Goal: Task Accomplishment & Management: Use online tool/utility

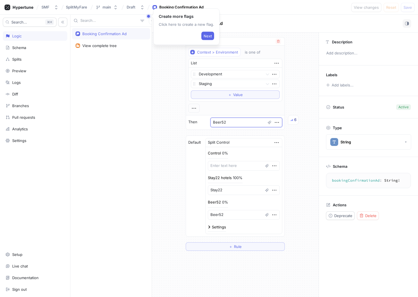
drag, startPoint x: 224, startPoint y: 121, endPoint x: 202, endPoint y: 121, distance: 22.7
click at [202, 121] on div "Then Beer52 6" at bounding box center [235, 122] width 98 height 14
type textarea "x"
type textarea "S52"
type textarea "x"
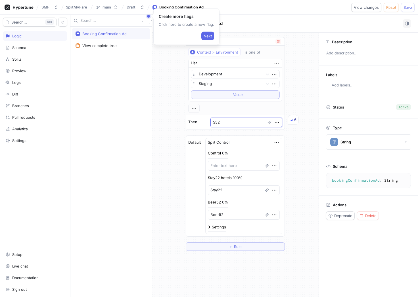
type textarea "Sa52"
type textarea "x"
type textarea "Sat52"
type textarea "x"
type textarea "Saty52"
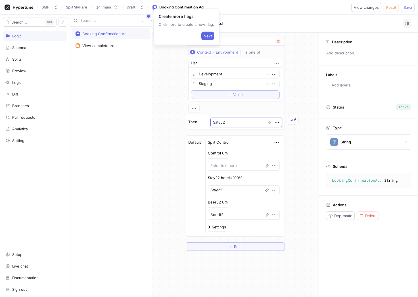
type textarea "x"
type textarea "Sat52"
type textarea "x"
type textarea "Sa52"
type textarea "x"
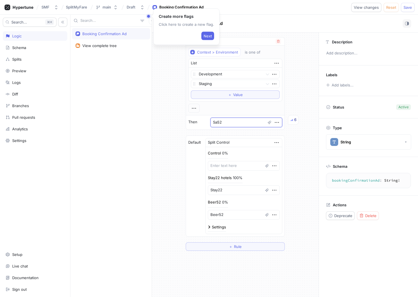
type textarea "S52"
type textarea "x"
type textarea "St52"
type textarea "x"
type textarea "Sta52"
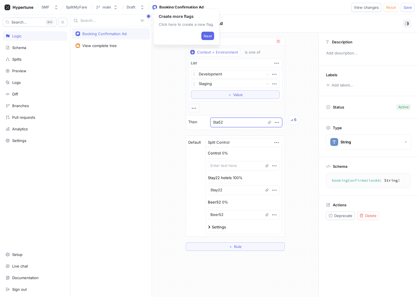
type textarea "x"
type textarea "Stay52"
type textarea "x"
type textarea "Sta52"
type textarea "x"
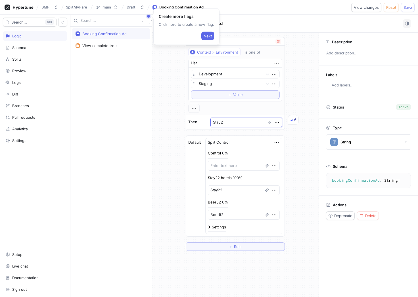
type textarea "Stay52"
type textarea "x"
type textarea "Stay2"
type textarea "x"
type textarea "Stay22"
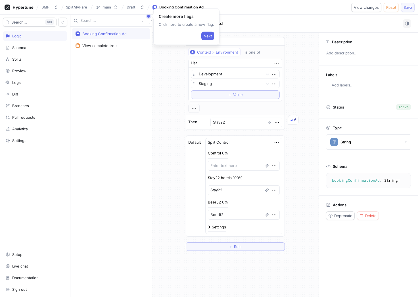
click at [409, 6] on span "Save" at bounding box center [407, 7] width 9 height 3
click at [21, 58] on div "Splits" at bounding box center [16, 59] width 9 height 5
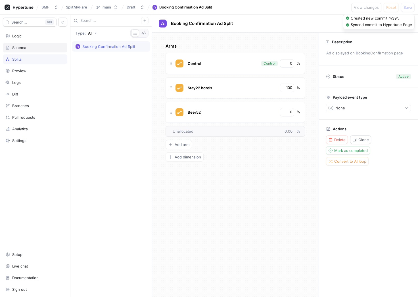
click at [24, 43] on div "Schema" at bounding box center [35, 48] width 64 height 10
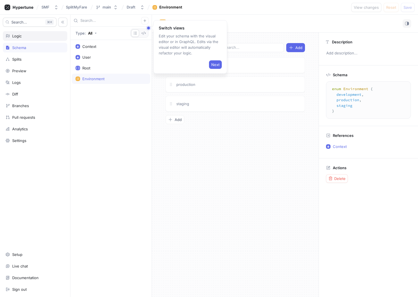
click at [20, 37] on div "Logic" at bounding box center [16, 36] width 9 height 5
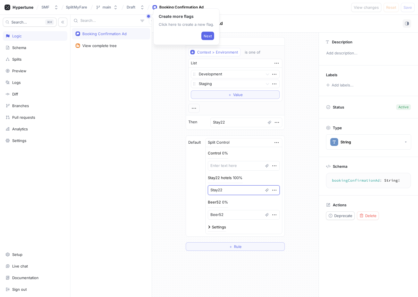
click at [241, 192] on textarea "Stay22" at bounding box center [244, 191] width 72 height 10
type textarea "x"
